Goal: Book appointment/travel/reservation

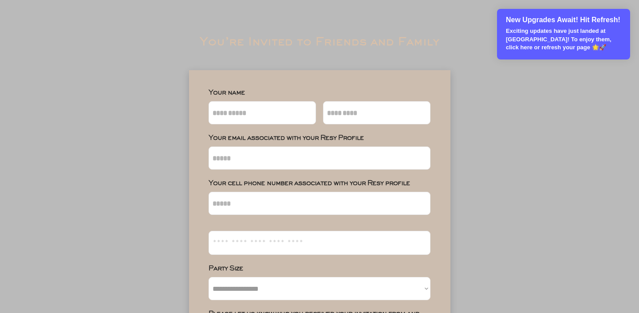
click at [579, 26] on div "New Upgrades Await! Hit Refresh! Exciting updates have just landed at Loyalist!…" at bounding box center [563, 34] width 133 height 51
click at [550, 25] on div "New Upgrades Await! Hit Refresh! Exciting updates have just landed at Loyalist!…" at bounding box center [563, 34] width 133 height 51
